Goal: Ask a question

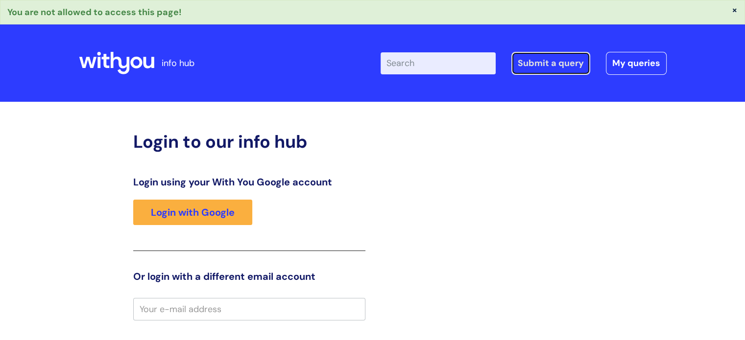
click at [368, 68] on link "Submit a query" at bounding box center [550, 63] width 79 height 23
